Goal: Navigation & Orientation: Find specific page/section

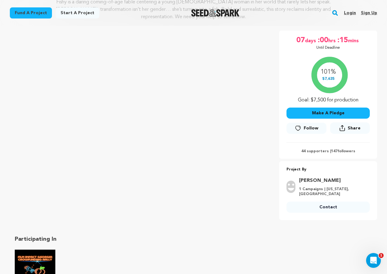
scroll to position [102, 0]
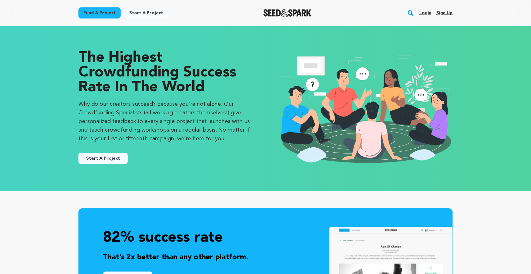
click at [425, 10] on link "Login" at bounding box center [425, 13] width 12 height 10
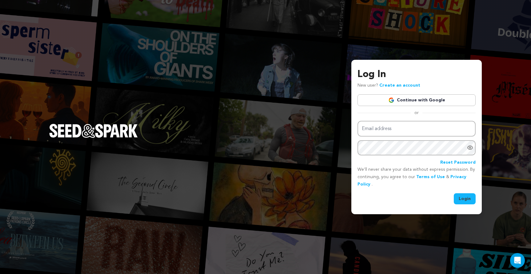
click at [379, 102] on link "Continue with Google" at bounding box center [417, 100] width 118 height 12
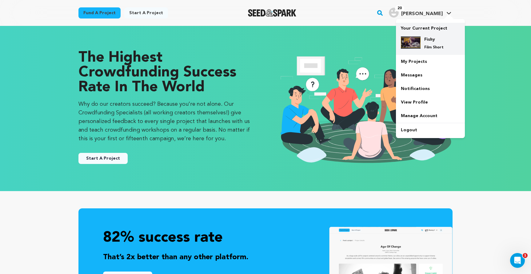
click at [419, 48] on img at bounding box center [411, 42] width 20 height 12
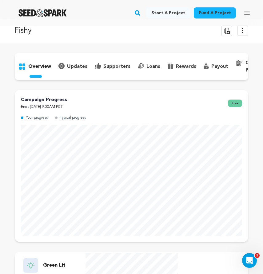
scroll to position [9, 0]
